Goal: Navigation & Orientation: Find specific page/section

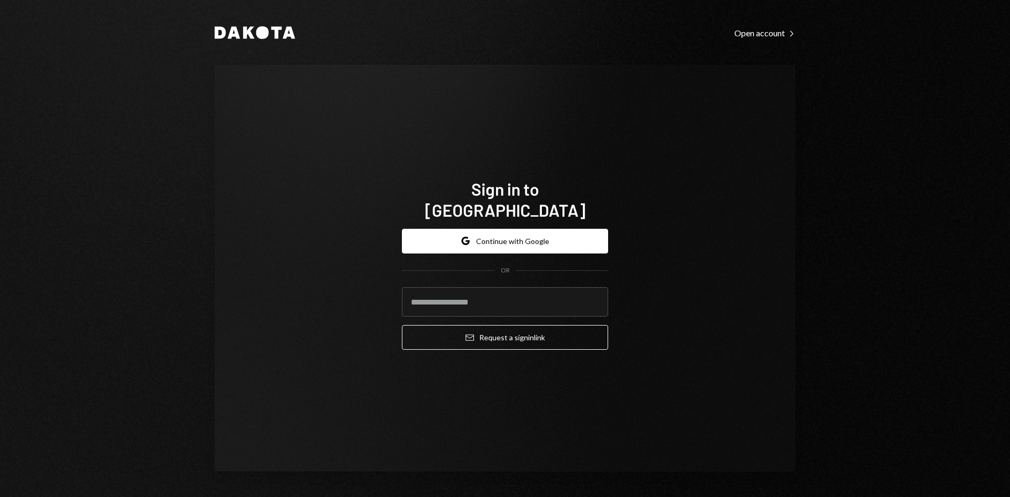
type input "**********"
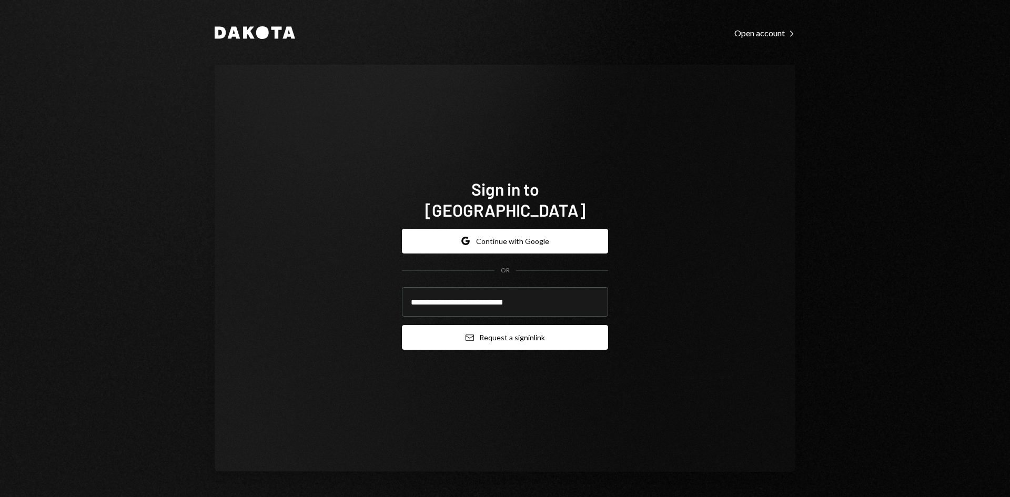
click at [487, 329] on button "Email Request a sign in link" at bounding box center [505, 337] width 206 height 25
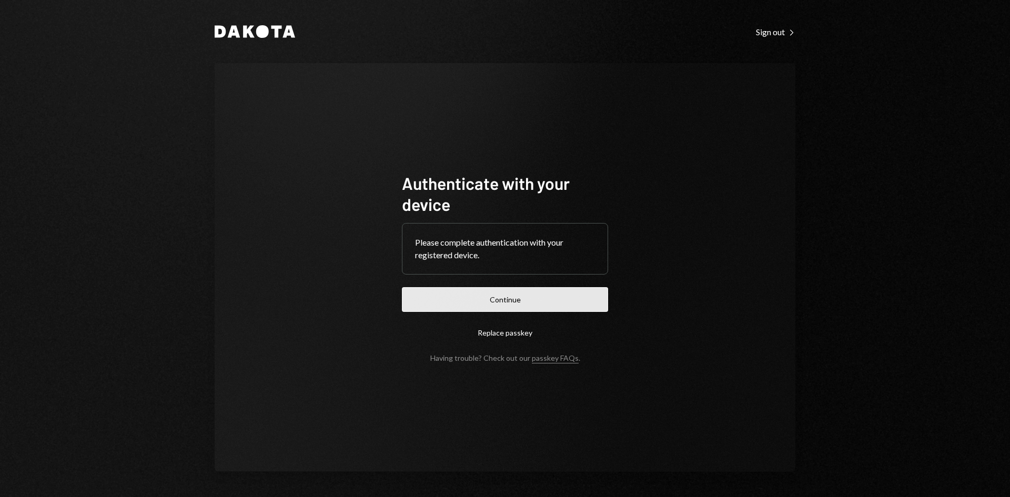
click at [503, 296] on button "Continue" at bounding box center [505, 299] width 206 height 25
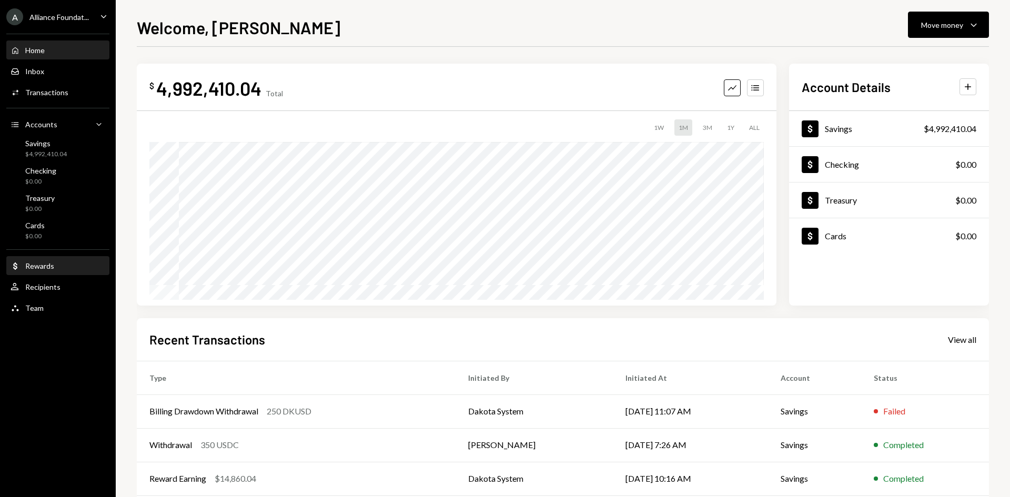
click at [47, 265] on div "Rewards" at bounding box center [39, 265] width 29 height 9
